Goal: Find specific page/section: Find specific page/section

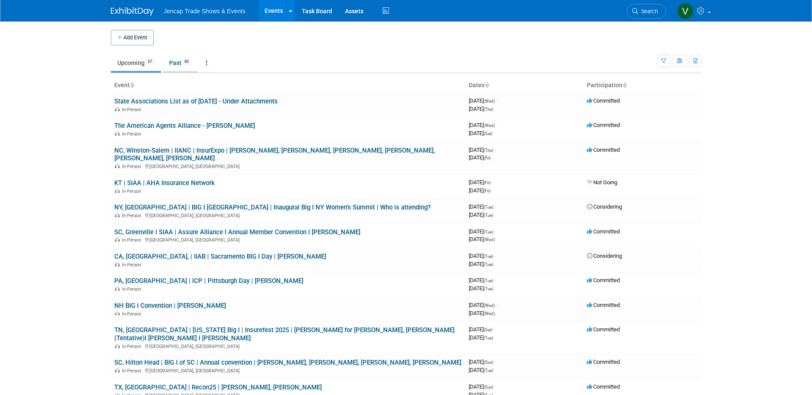
click at [177, 63] on link "Past 83" at bounding box center [180, 63] width 35 height 16
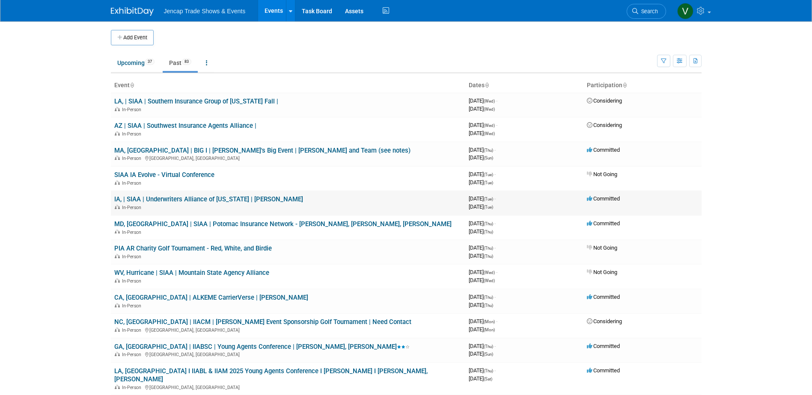
click at [194, 198] on link "IA, | SIAA | Underwriters Alliance of [US_STATE] | [PERSON_NAME]" at bounding box center [208, 200] width 189 height 8
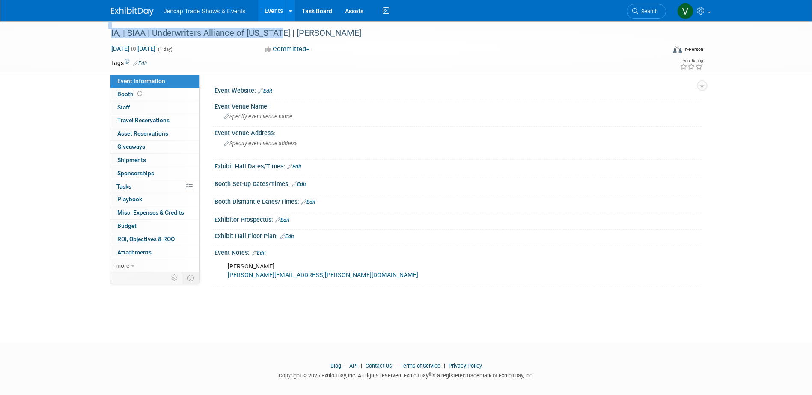
drag, startPoint x: 270, startPoint y: 33, endPoint x: 92, endPoint y: 27, distance: 178.1
click at [92, 27] on div "IA, | SIAA | Underwriters Alliance of [US_STATE] | [PERSON_NAME] [DATE] to [DAT…" at bounding box center [406, 48] width 812 height 54
copy div "IA, | SIAA | Underwriters Alliance of [US_STATE]"
